Goal: Task Accomplishment & Management: Use online tool/utility

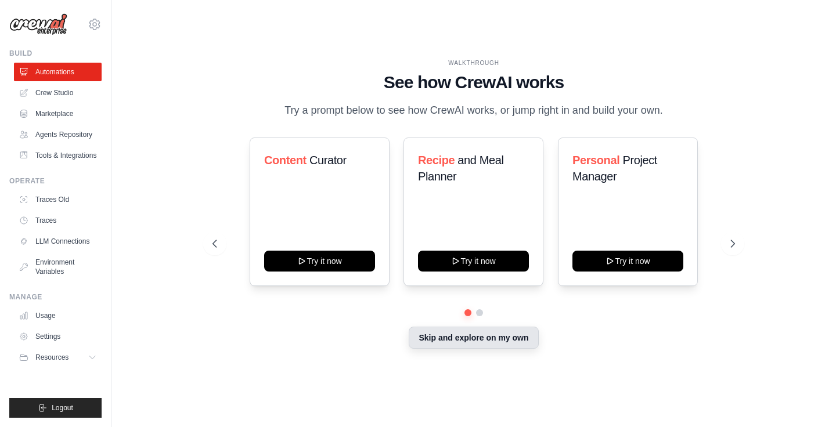
click at [452, 338] on button "Skip and explore on my own" at bounding box center [473, 338] width 129 height 22
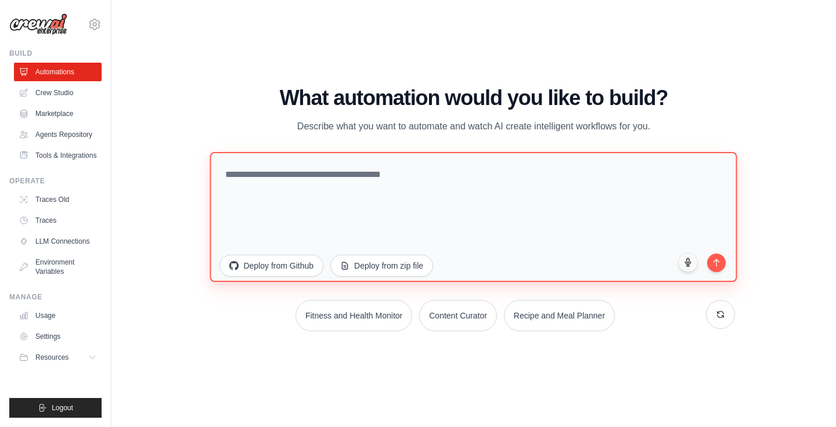
click at [452, 178] on textarea at bounding box center [473, 217] width 527 height 130
type textarea "*"
type textarea "**********"
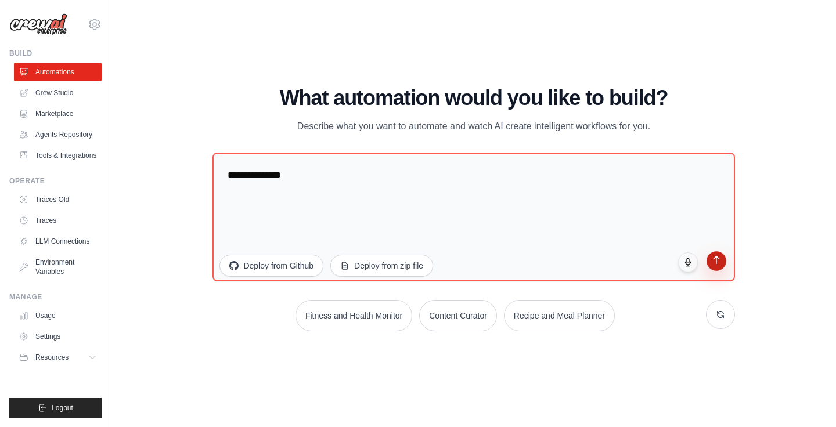
click at [715, 260] on icon "submit" at bounding box center [716, 260] width 10 height 10
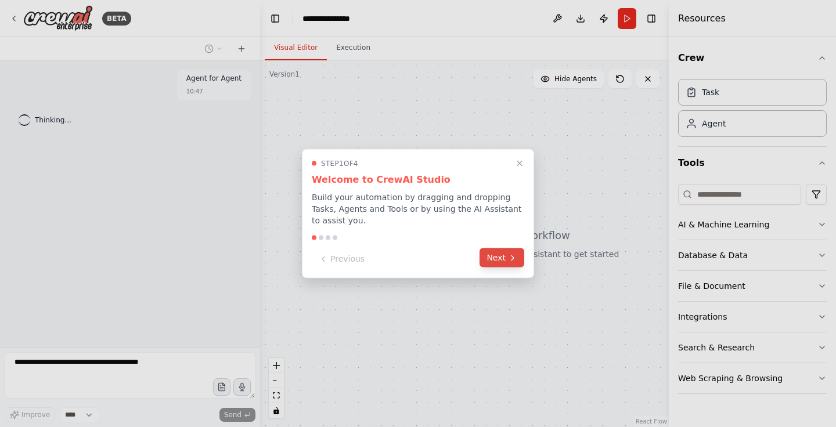
click at [503, 258] on button "Next" at bounding box center [502, 257] width 45 height 19
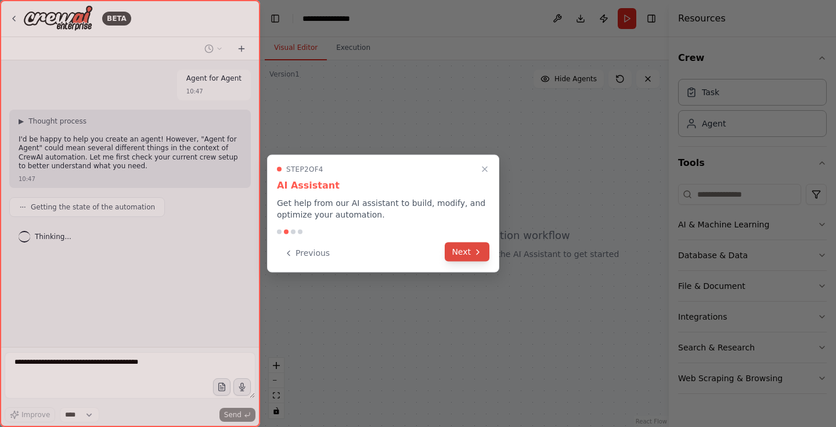
click at [473, 254] on button "Next" at bounding box center [467, 252] width 45 height 19
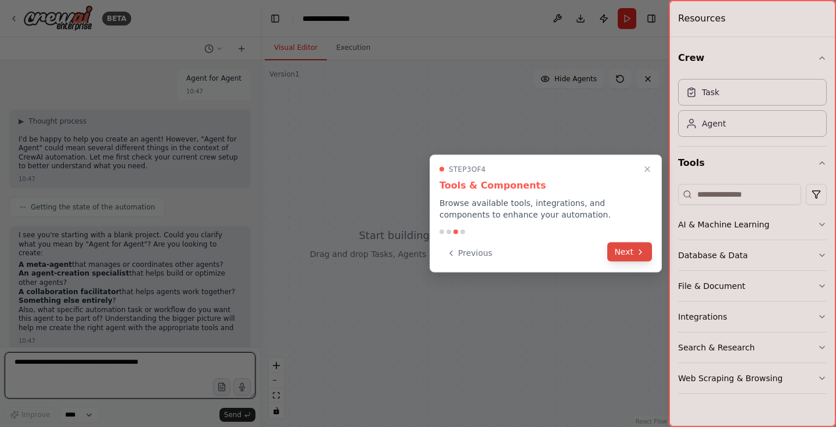
scroll to position [6, 0]
click at [637, 253] on icon at bounding box center [640, 251] width 9 height 9
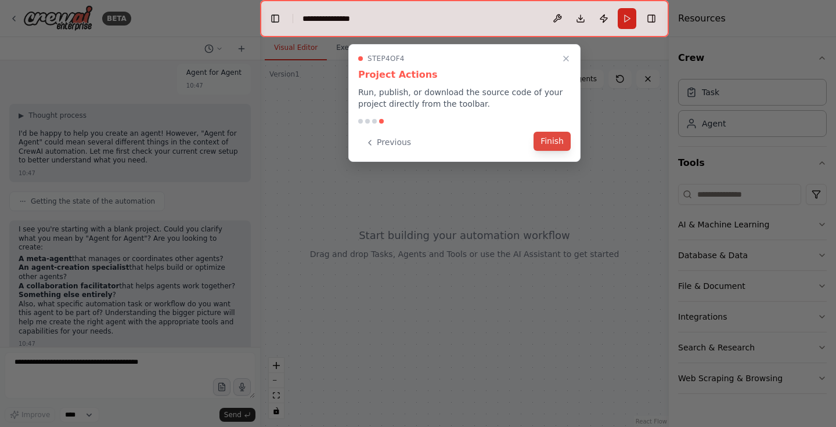
click at [555, 142] on button "Finish" at bounding box center [552, 141] width 37 height 19
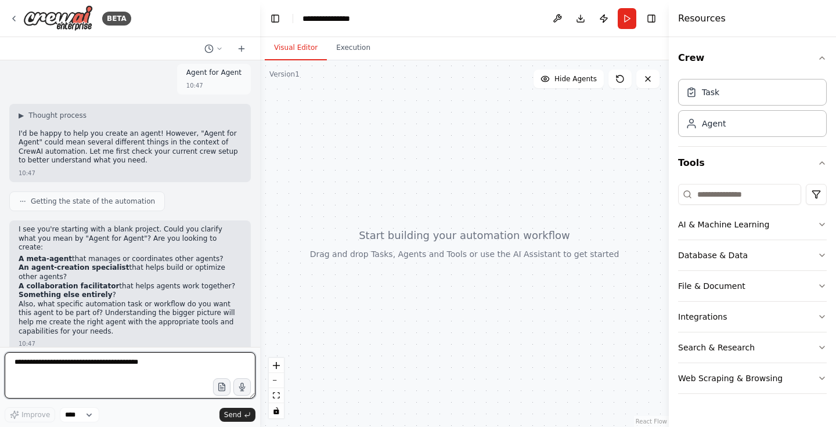
click at [175, 374] on textarea at bounding box center [130, 375] width 251 height 46
type textarea "*"
type textarea "**********"
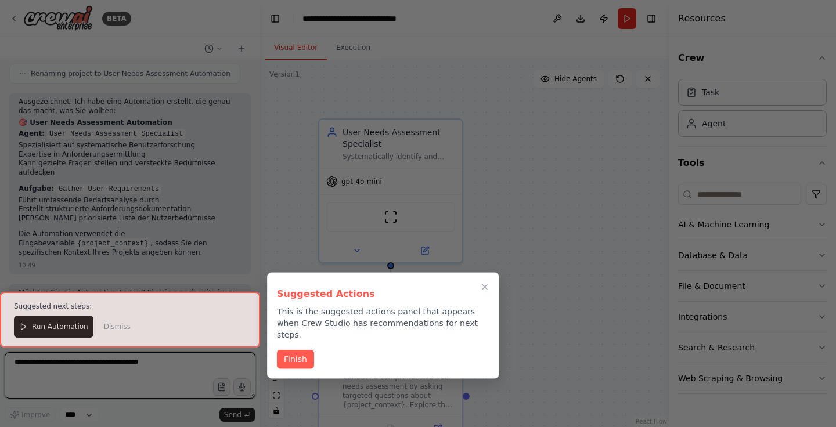
scroll to position [711, 0]
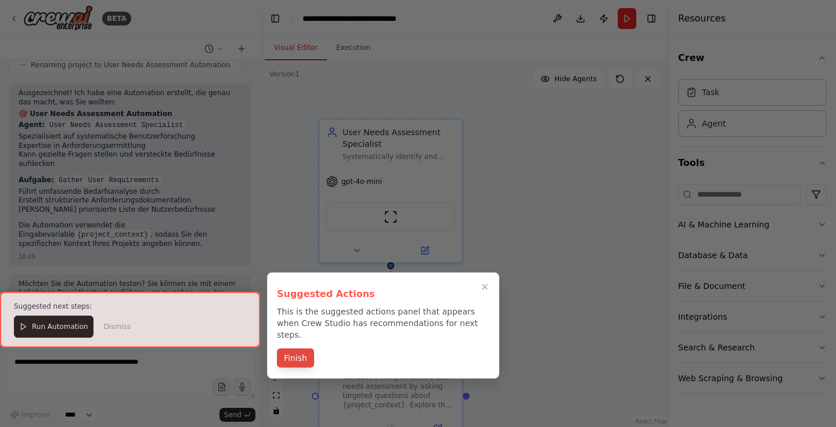
click at [302, 350] on button "Finish" at bounding box center [295, 358] width 37 height 19
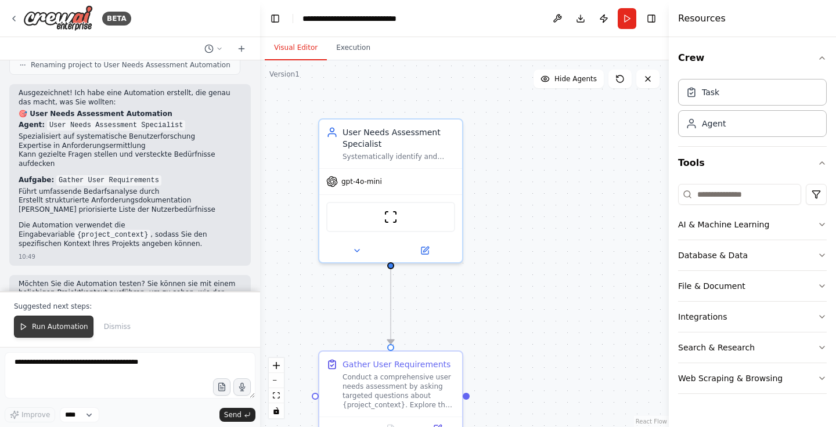
click at [59, 323] on span "Run Automation" at bounding box center [60, 326] width 56 height 9
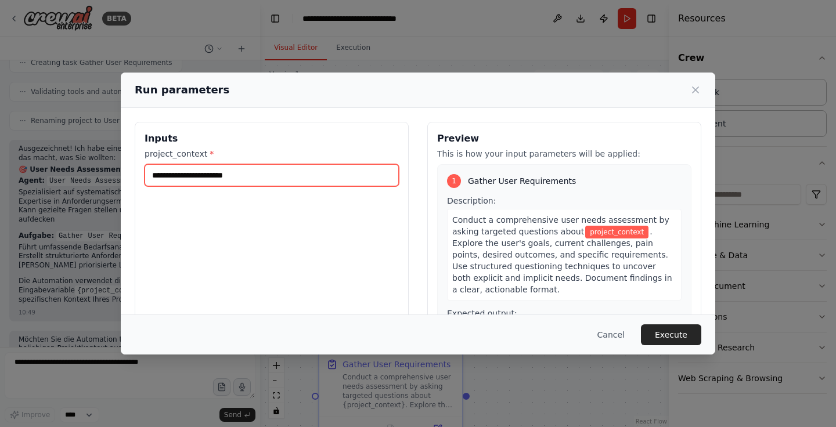
click at [311, 177] on input "project_context *" at bounding box center [272, 175] width 254 height 22
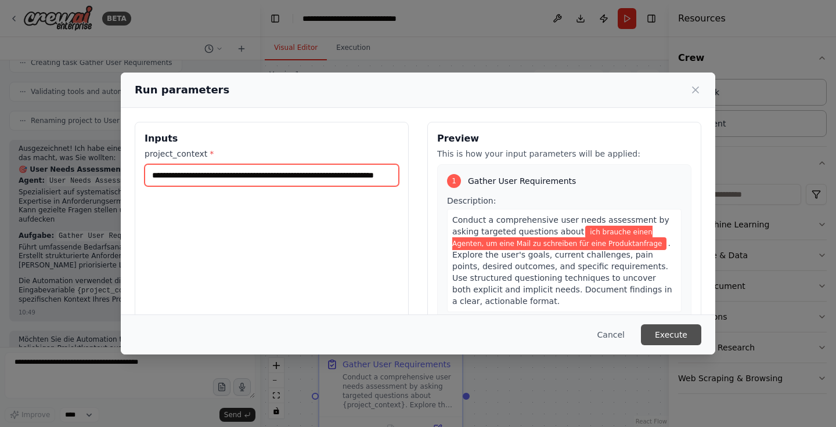
type input "**********"
click at [666, 334] on button "Execute" at bounding box center [671, 335] width 60 height 21
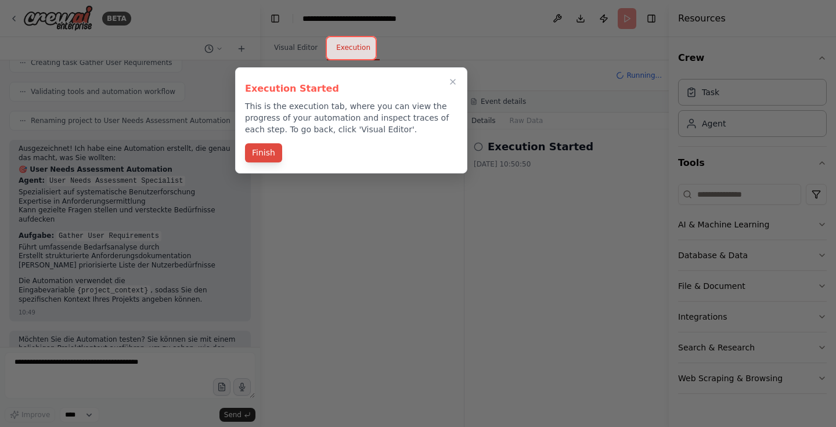
click at [273, 154] on button "Finish" at bounding box center [263, 152] width 37 height 19
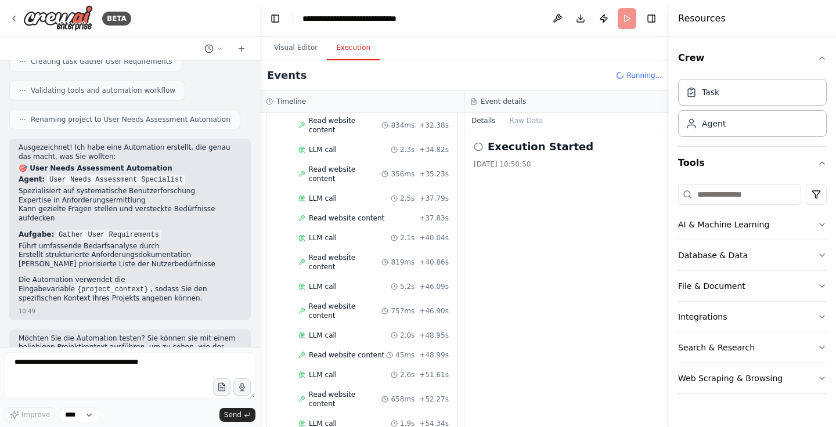
scroll to position [655, 0]
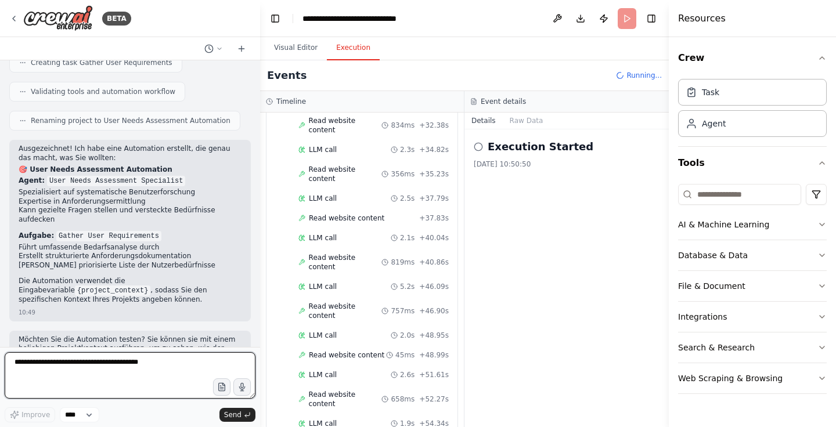
click at [98, 373] on textarea at bounding box center [130, 375] width 251 height 46
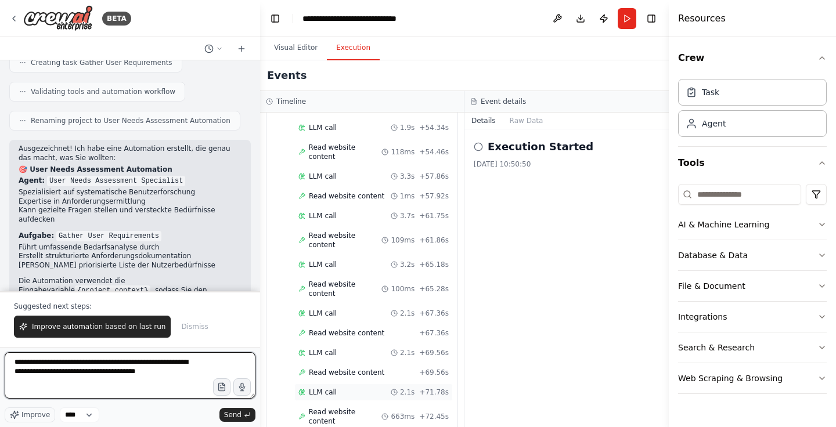
scroll to position [0, 0]
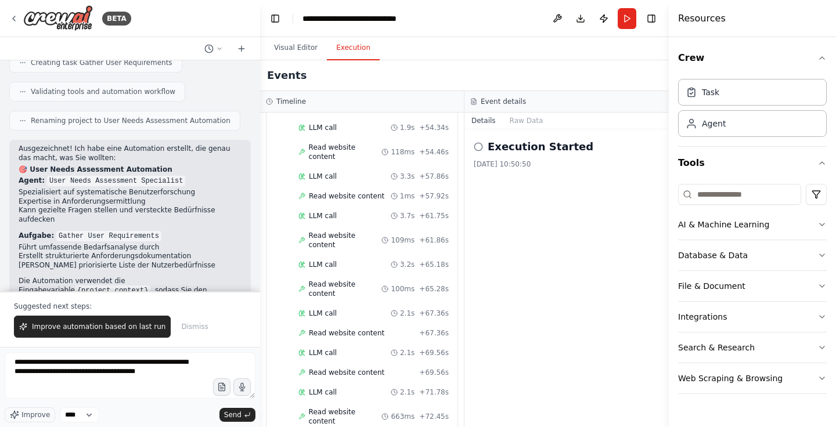
click at [532, 152] on h2 "Execution Started" at bounding box center [541, 147] width 106 height 16
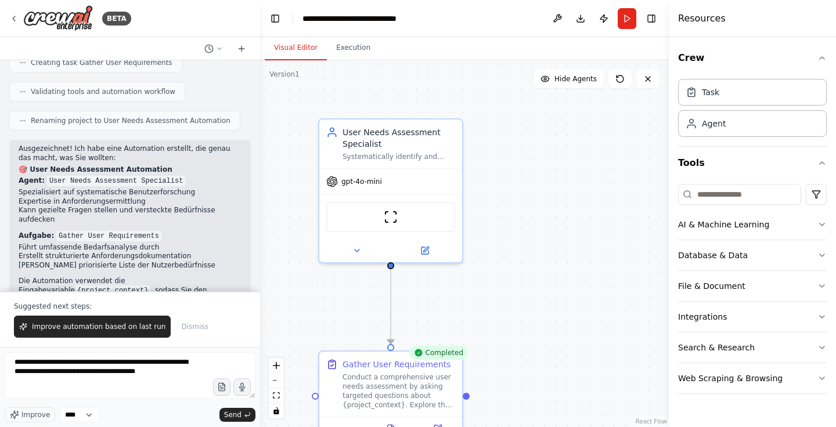
click at [304, 46] on button "Visual Editor" at bounding box center [296, 48] width 62 height 24
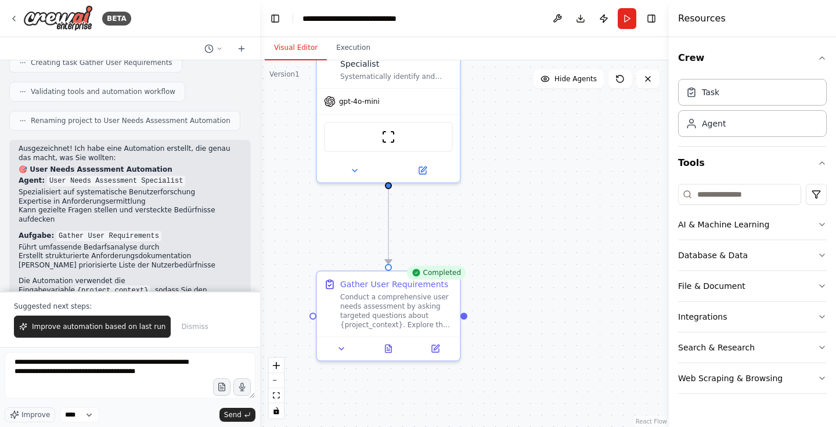
drag, startPoint x: 458, startPoint y: 275, endPoint x: 456, endPoint y: 196, distance: 78.4
click at [456, 196] on div ".deletable-edge-delete-btn { width: 20px; height: 20px; border: 0px solid #ffff…" at bounding box center [464, 243] width 409 height 367
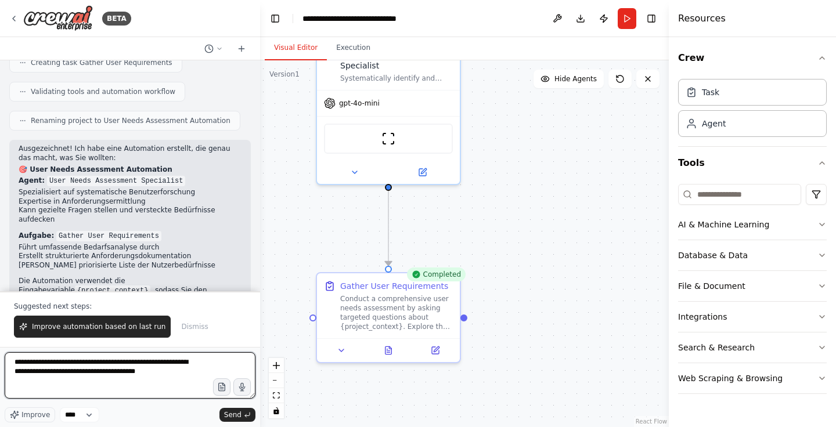
click at [204, 376] on textarea "**********" at bounding box center [130, 375] width 251 height 46
click at [99, 373] on textarea "**********" at bounding box center [130, 375] width 251 height 46
click at [178, 388] on textarea "**********" at bounding box center [130, 375] width 251 height 46
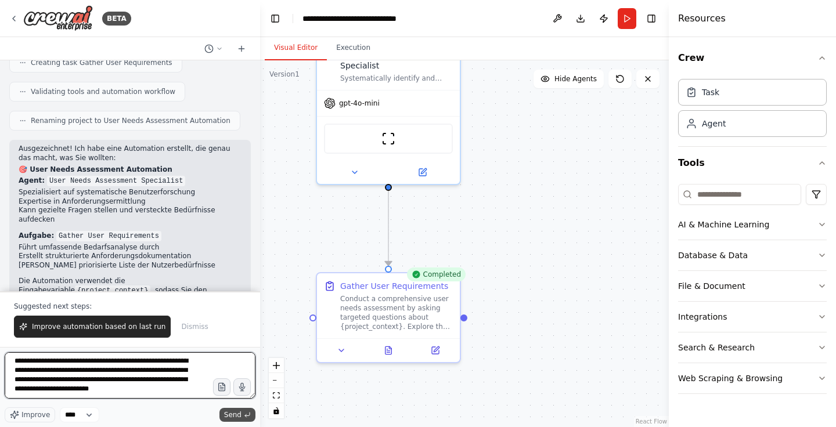
type textarea "**********"
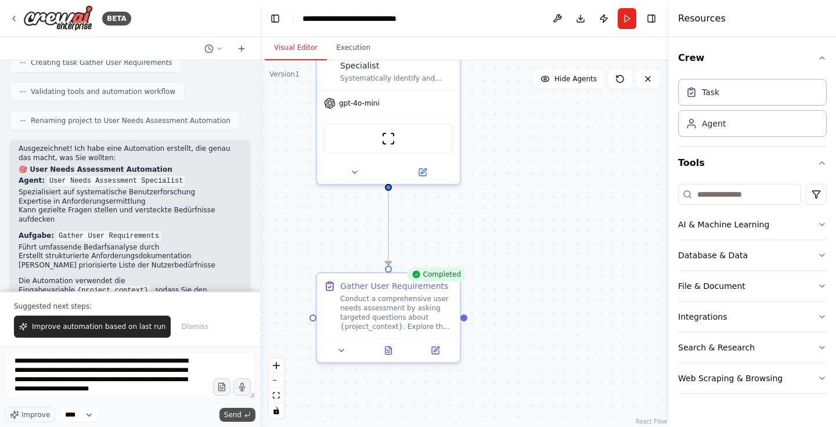
click at [240, 414] on span "Send" at bounding box center [232, 414] width 17 height 9
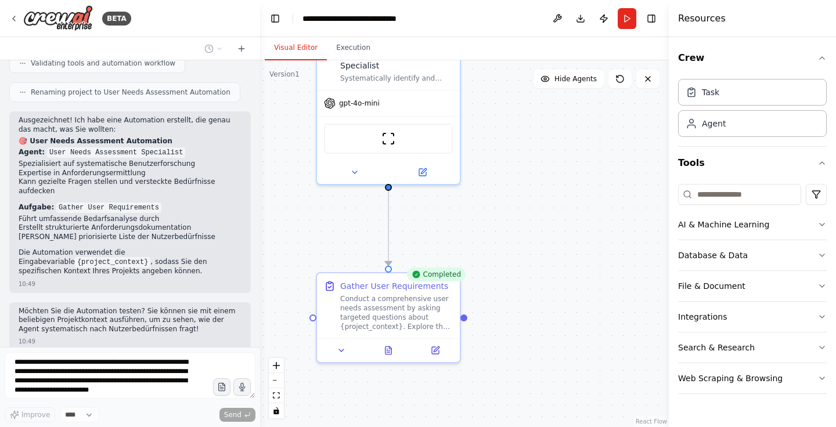
scroll to position [751, 0]
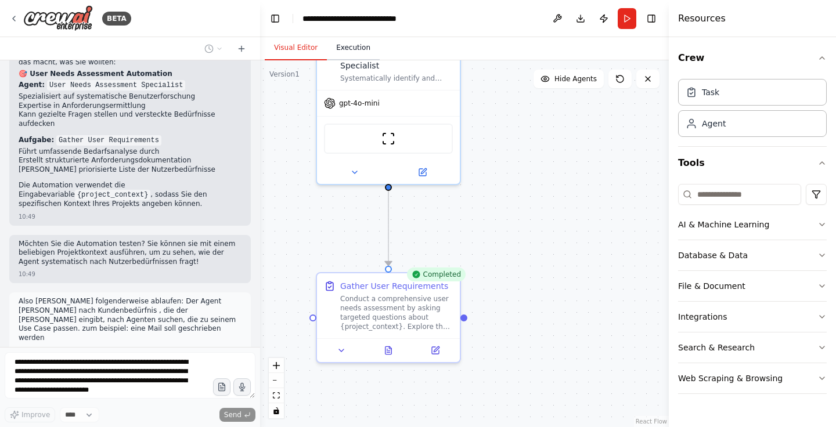
click at [343, 48] on button "Execution" at bounding box center [353, 48] width 53 height 24
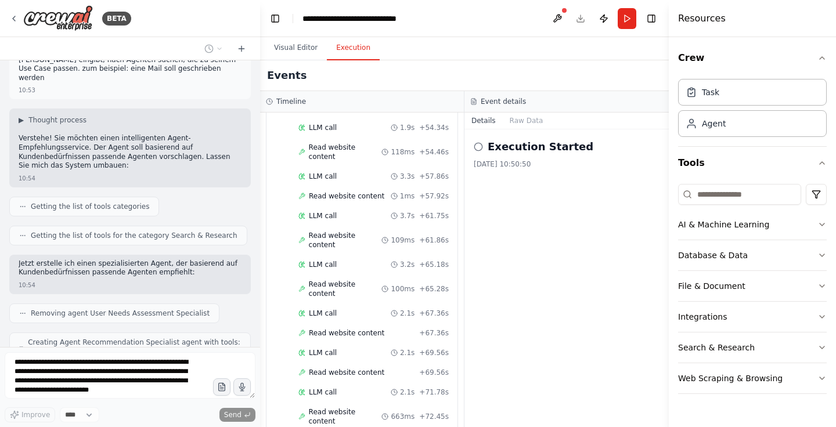
scroll to position [0, 0]
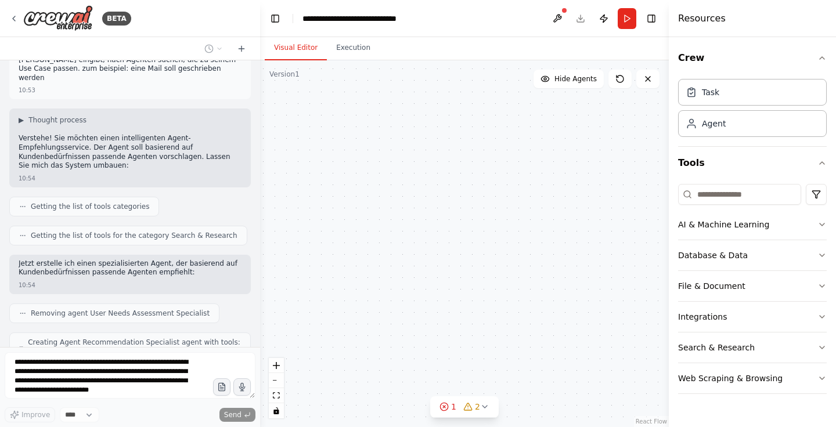
click at [301, 48] on button "Visual Editor" at bounding box center [296, 48] width 62 height 24
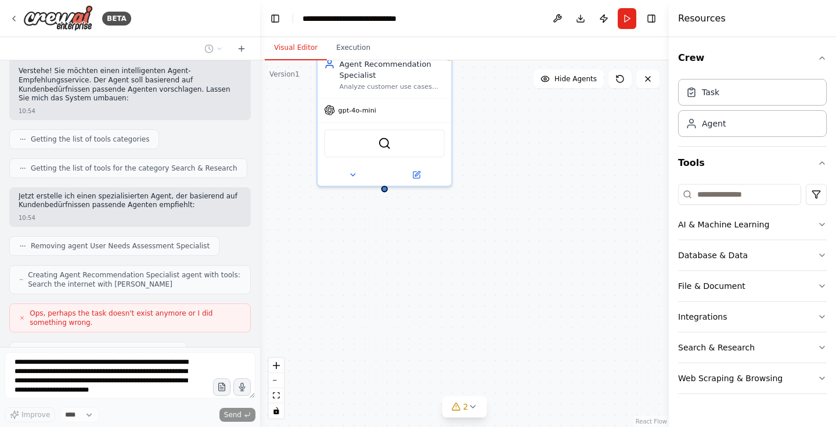
scroll to position [1108, 0]
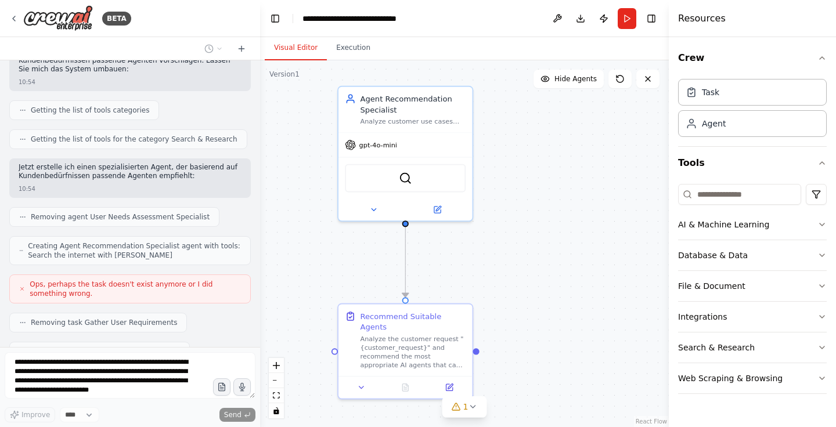
drag, startPoint x: 305, startPoint y: 207, endPoint x: 328, endPoint y: 243, distance: 42.8
click at [328, 243] on div ".deletable-edge-delete-btn { width: 20px; height: 20px; border: 0px solid #ffff…" at bounding box center [464, 243] width 409 height 367
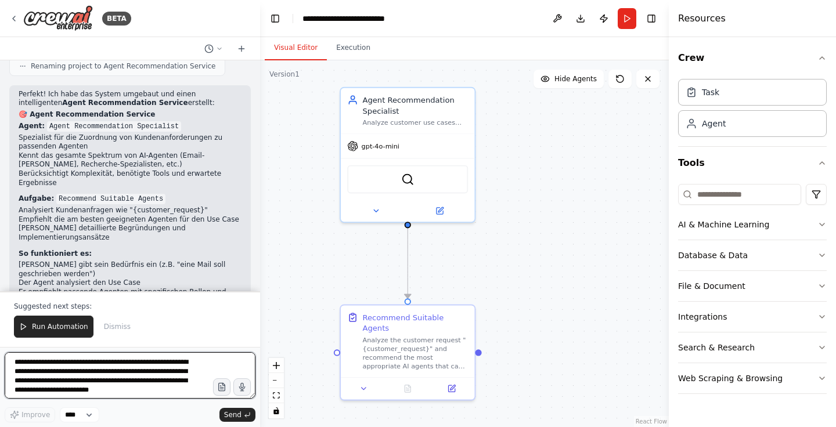
scroll to position [1498, 0]
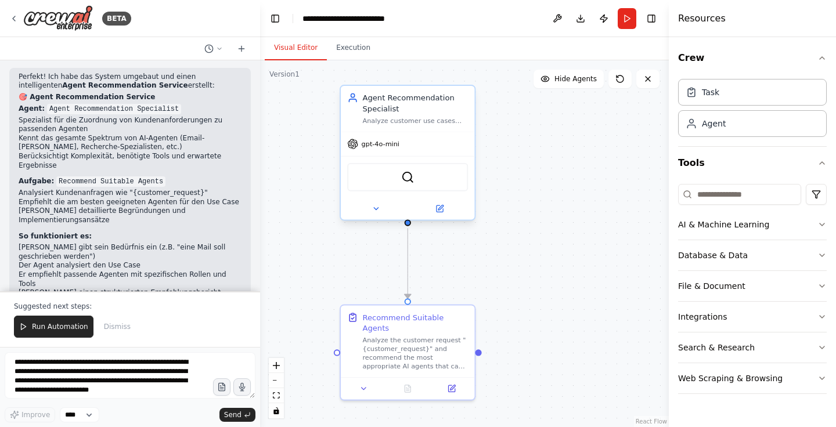
click at [425, 182] on div "SerperDevTool" at bounding box center [407, 177] width 121 height 28
click at [406, 178] on img at bounding box center [407, 177] width 13 height 13
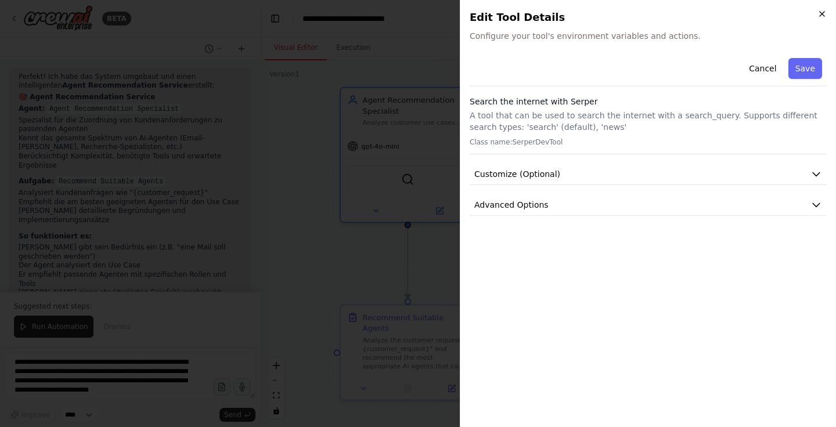
click at [826, 16] on icon "button" at bounding box center [821, 13] width 9 height 9
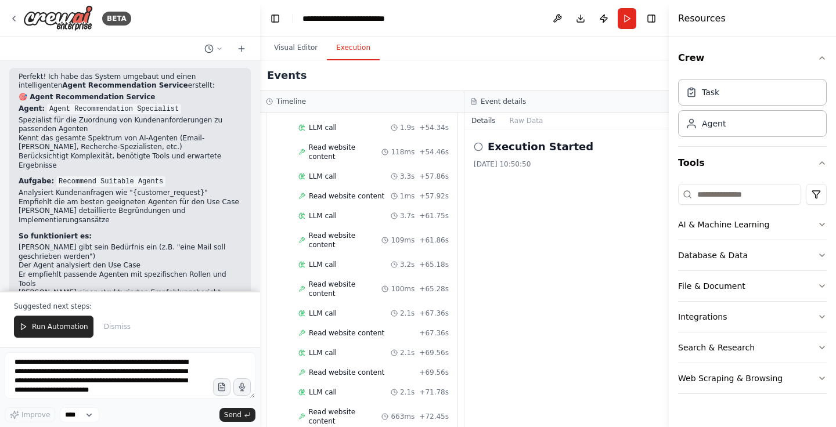
click at [352, 48] on button "Execution" at bounding box center [353, 48] width 53 height 24
click at [305, 44] on button "Visual Editor" at bounding box center [296, 48] width 62 height 24
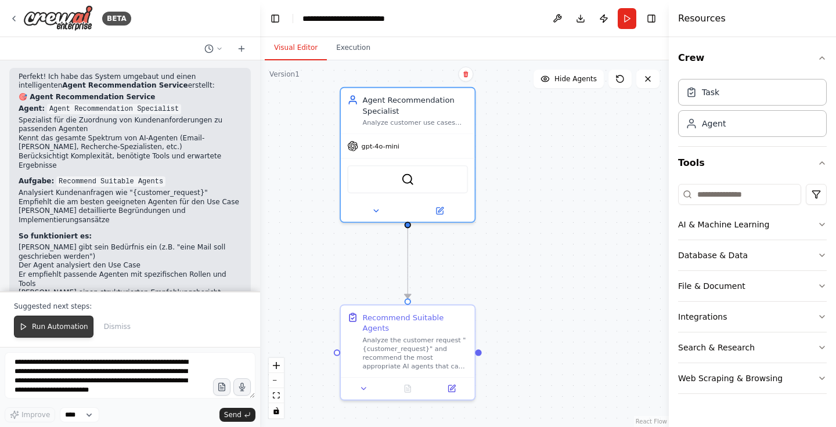
click at [68, 330] on span "Run Automation" at bounding box center [60, 326] width 56 height 9
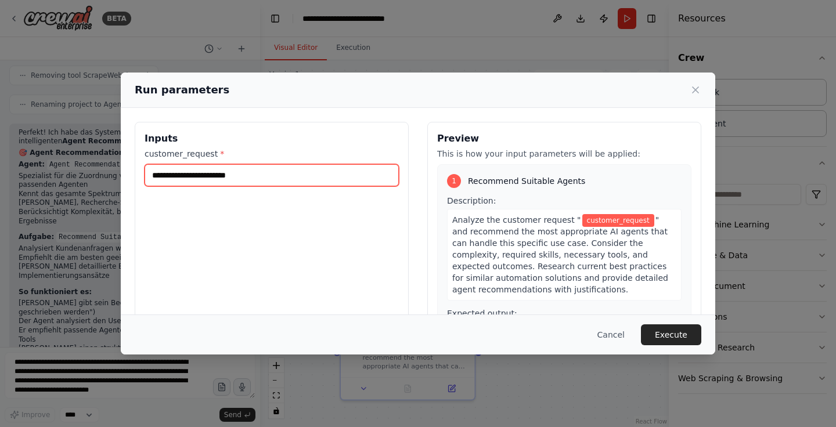
click at [254, 177] on input "customer_request *" at bounding box center [272, 175] width 254 height 22
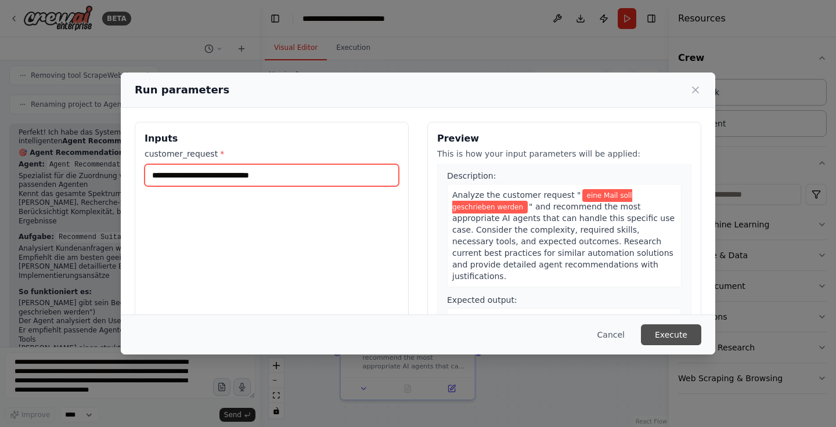
scroll to position [24, 0]
type input "**********"
click at [680, 332] on button "Execute" at bounding box center [671, 335] width 60 height 21
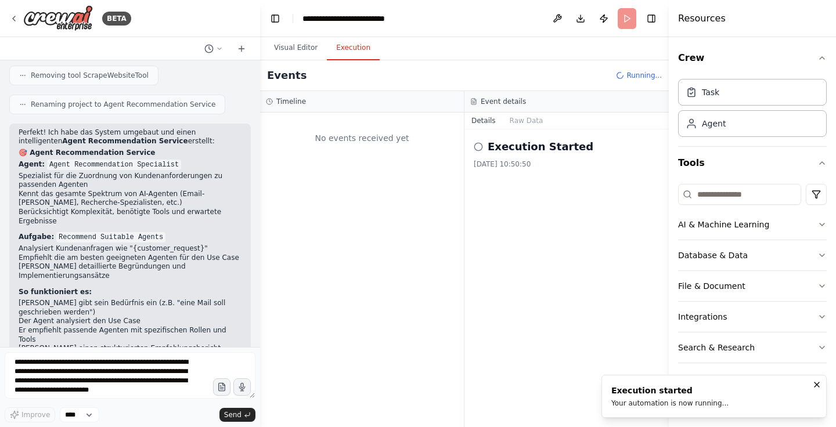
scroll to position [0, 0]
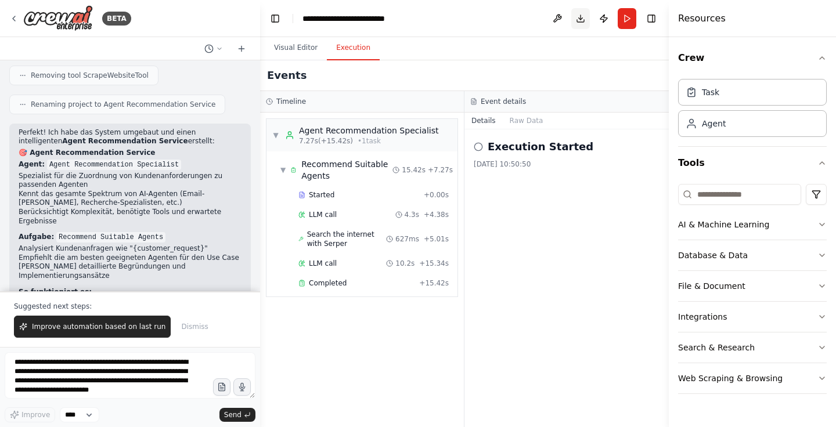
click at [581, 19] on button "Download" at bounding box center [580, 18] width 19 height 21
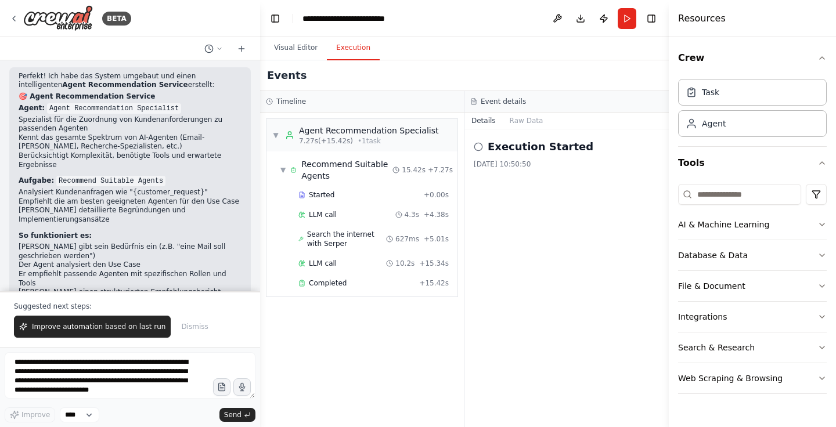
scroll to position [1498, 0]
click at [294, 48] on button "Visual Editor" at bounding box center [296, 48] width 62 height 24
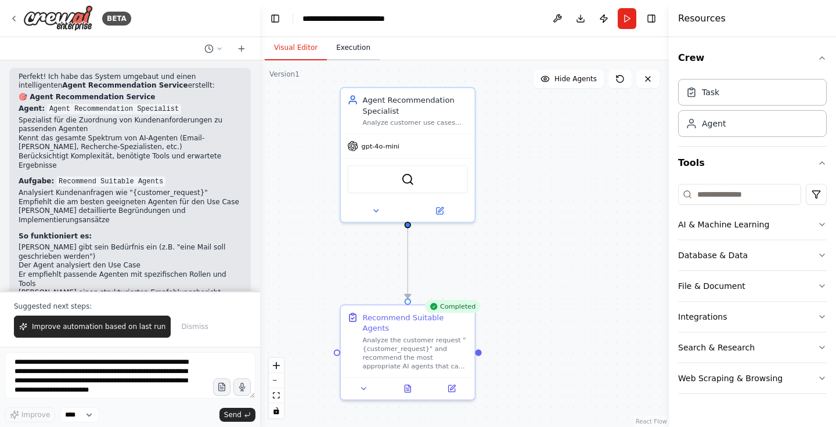
click at [350, 52] on button "Execution" at bounding box center [353, 48] width 53 height 24
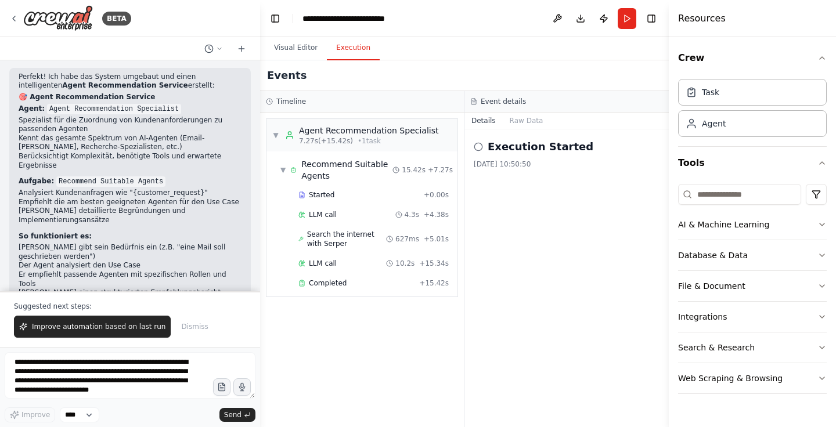
click at [492, 23] on header "**********" at bounding box center [464, 18] width 409 height 37
